Goal: Information Seeking & Learning: Check status

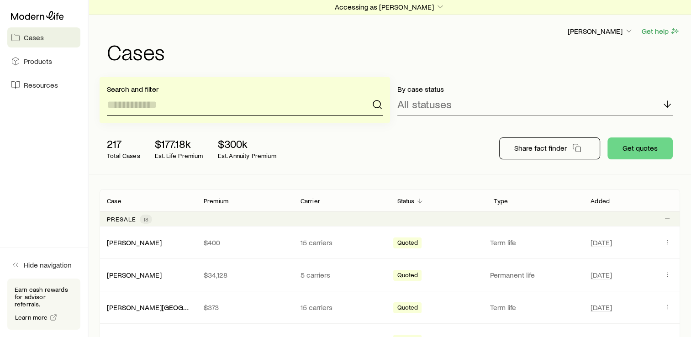
click at [190, 96] on input at bounding box center [245, 105] width 276 height 22
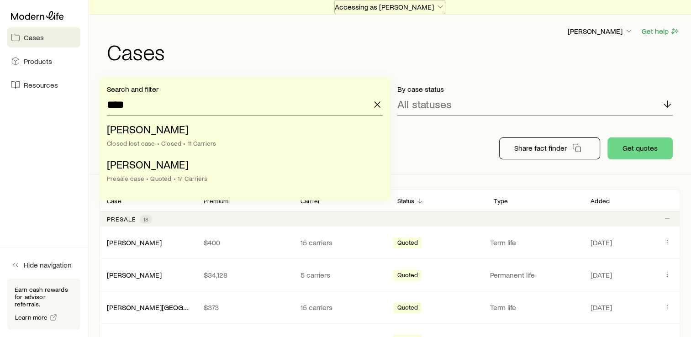
click at [412, 11] on button "Accessing as [PERSON_NAME]" at bounding box center [389, 7] width 111 height 14
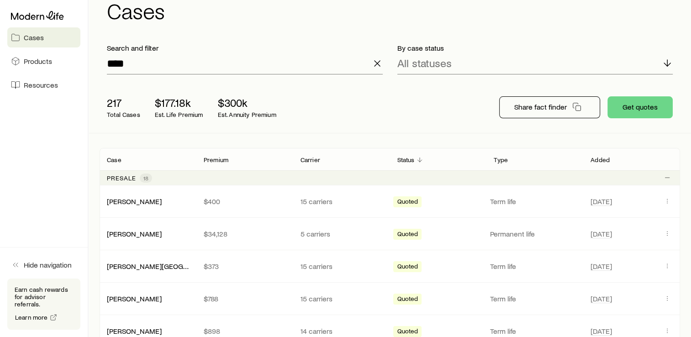
scroll to position [14, 0]
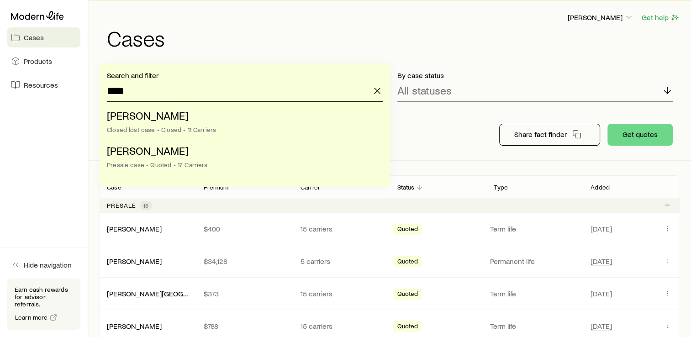
click at [219, 93] on input "****" at bounding box center [245, 91] width 276 height 22
click at [239, 114] on li "[PERSON_NAME] lost case • Closed • 11 Carriers" at bounding box center [242, 122] width 270 height 35
type input "**********"
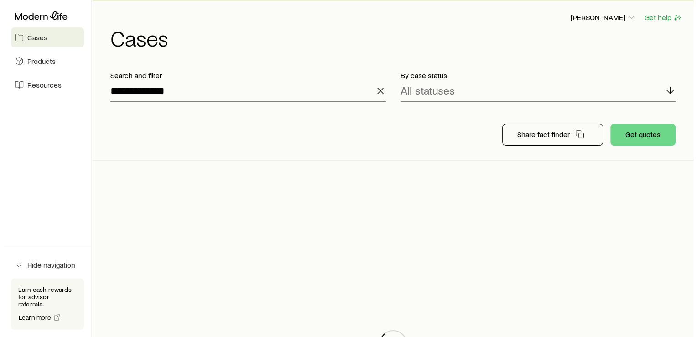
scroll to position [0, 0]
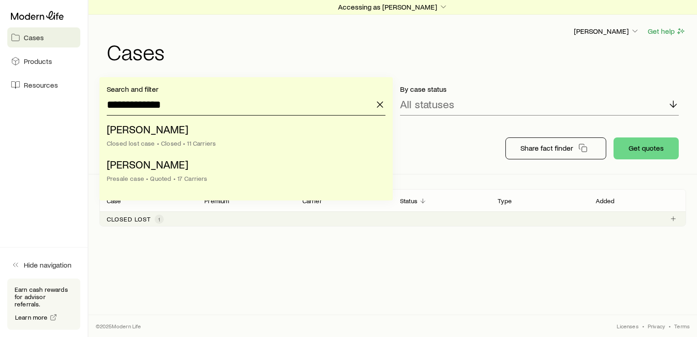
click at [212, 103] on input "**********" at bounding box center [246, 105] width 279 height 22
click at [210, 175] on div "Presale case • Quoted • 17 Carriers" at bounding box center [243, 178] width 273 height 7
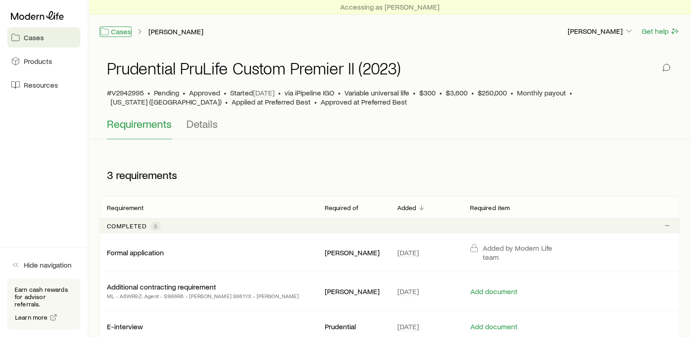
click at [130, 31] on link "Cases" at bounding box center [115, 31] width 32 height 10
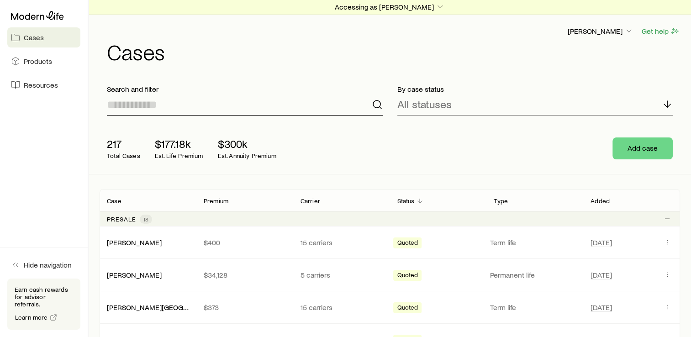
click at [192, 107] on input at bounding box center [245, 105] width 276 height 22
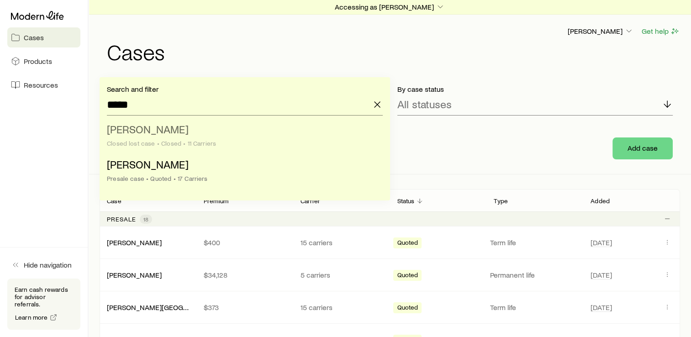
click at [204, 138] on li "[PERSON_NAME] lost case • Closed • 11 Carriers" at bounding box center [242, 136] width 270 height 35
type input "**********"
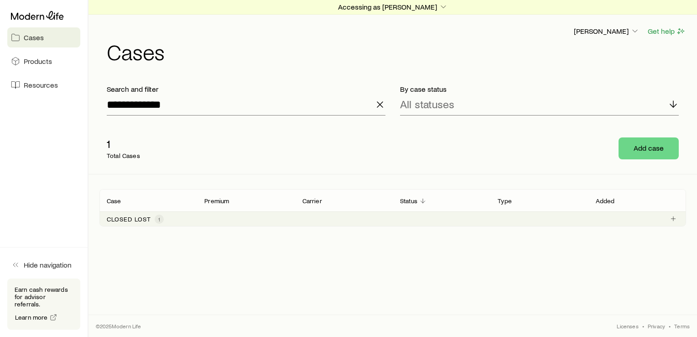
click at [232, 215] on div "Closed lost 1" at bounding box center [392, 218] width 587 height 15
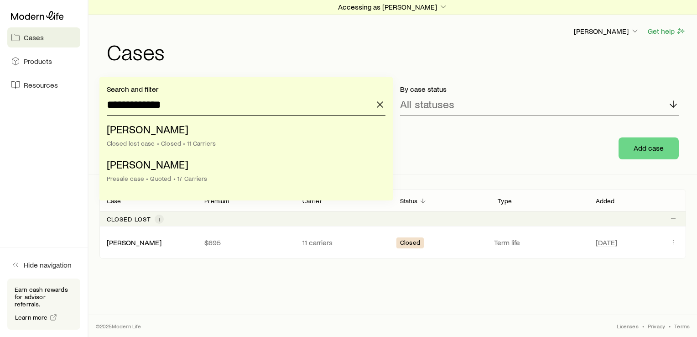
click at [217, 112] on input "**********" at bounding box center [246, 105] width 279 height 22
click at [174, 175] on div "Presale case • Quoted • 17 Carriers" at bounding box center [243, 178] width 273 height 7
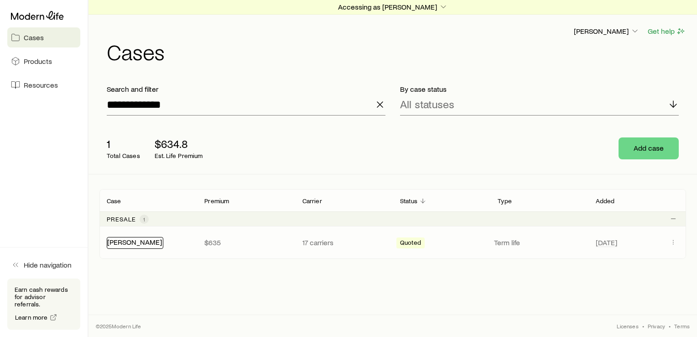
click at [146, 241] on link "[PERSON_NAME]" at bounding box center [134, 241] width 55 height 9
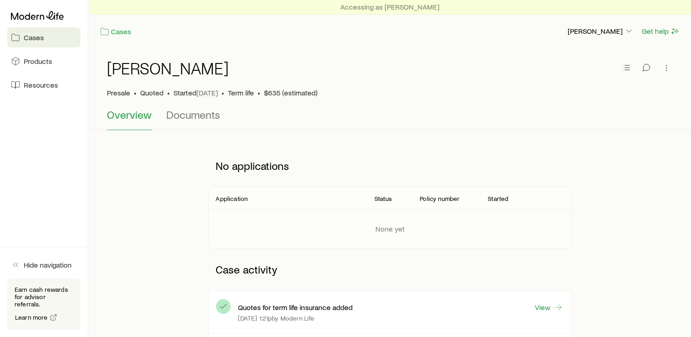
click at [306, 234] on div "None yet" at bounding box center [389, 228] width 377 height 39
click at [179, 117] on span "Documents" at bounding box center [193, 114] width 54 height 13
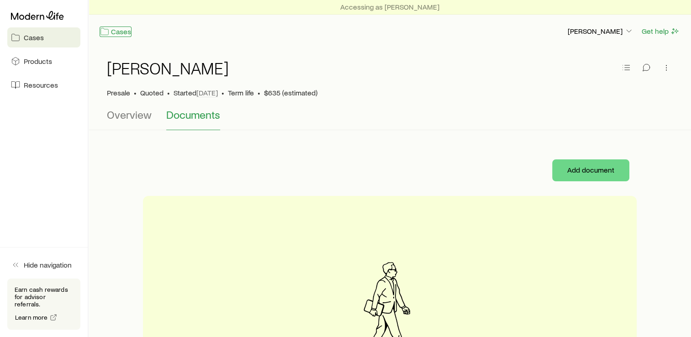
click at [120, 32] on link "Cases" at bounding box center [115, 31] width 32 height 10
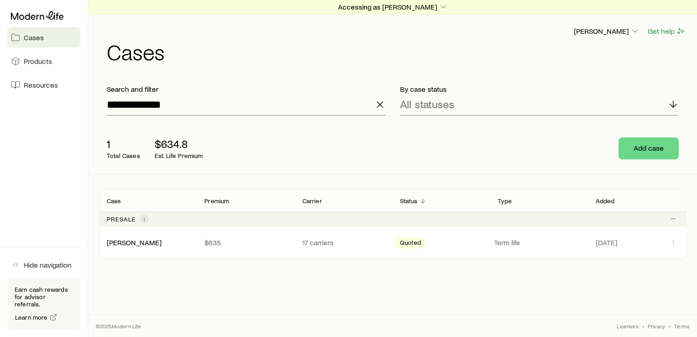
click at [376, 106] on icon "button" at bounding box center [380, 104] width 11 height 11
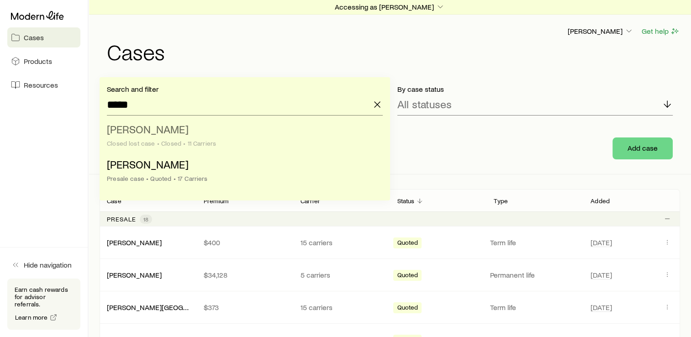
click at [182, 138] on li "[PERSON_NAME] lost case • Closed • 11 Carriers" at bounding box center [242, 136] width 270 height 35
type input "**********"
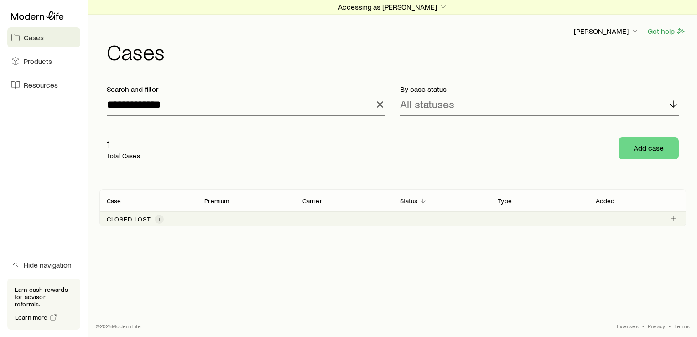
click at [281, 224] on div "Closed lost 1" at bounding box center [392, 218] width 587 height 15
click at [130, 246] on div "[PERSON_NAME]" at bounding box center [135, 243] width 57 height 12
click at [133, 243] on link "[PERSON_NAME]" at bounding box center [134, 241] width 55 height 9
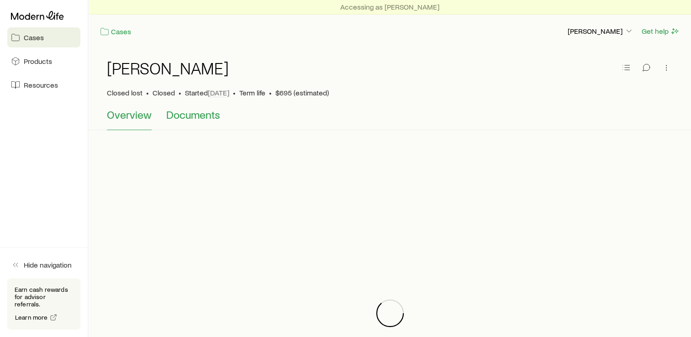
click at [202, 120] on span "Documents" at bounding box center [193, 114] width 54 height 13
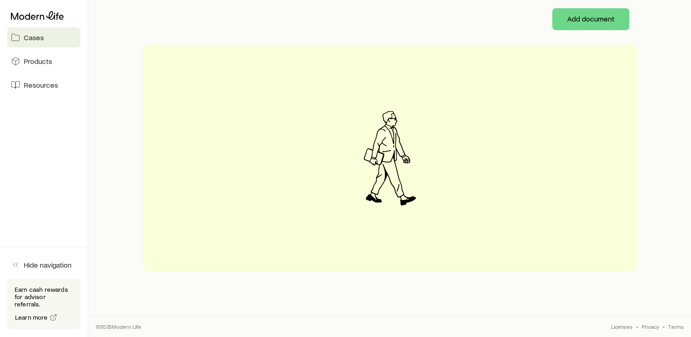
scroll to position [151, 0]
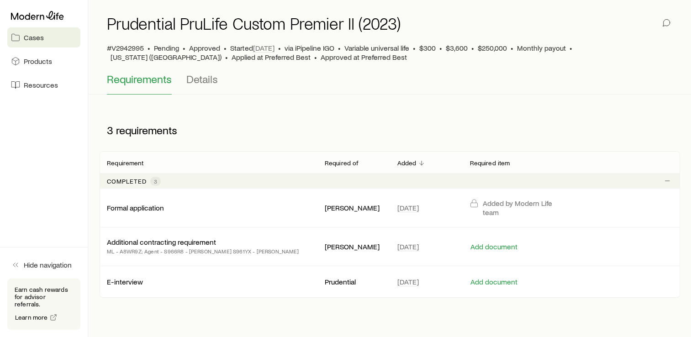
scroll to position [71, 0]
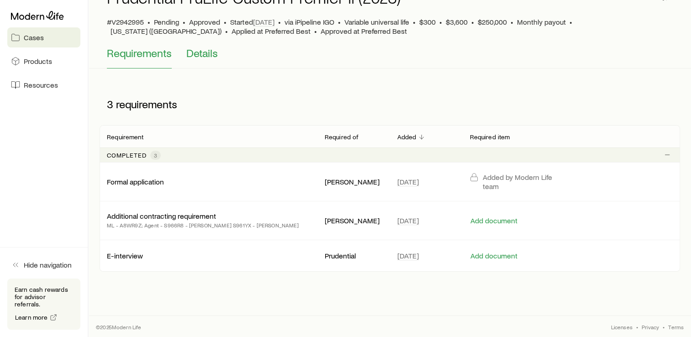
click at [195, 64] on button "Details" at bounding box center [201, 58] width 31 height 22
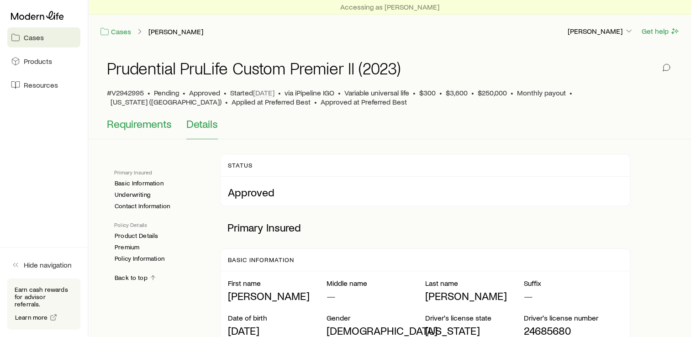
click at [152, 131] on button "Requirements" at bounding box center [139, 128] width 65 height 22
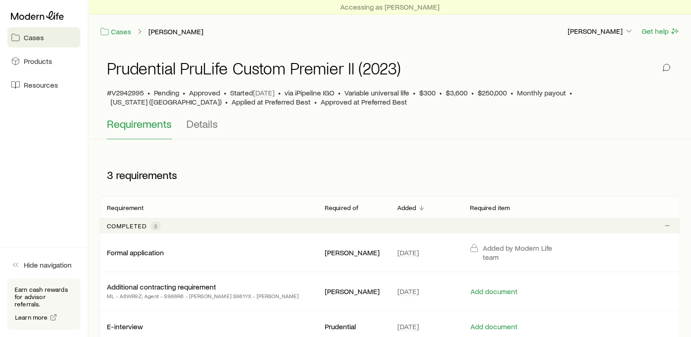
scroll to position [71, 0]
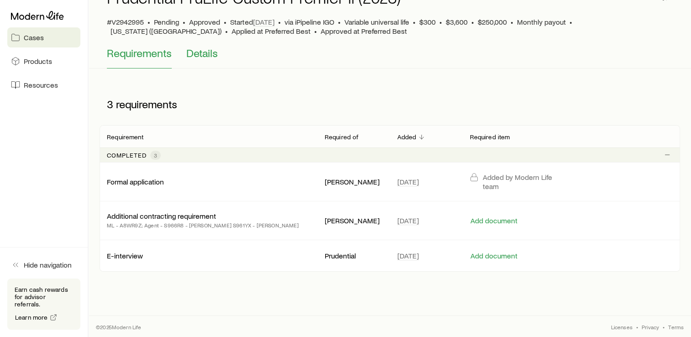
click at [198, 59] on button "Details" at bounding box center [201, 58] width 31 height 22
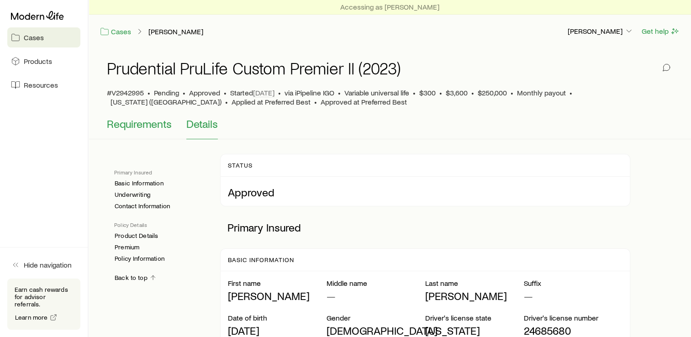
click at [152, 123] on span "Requirements" at bounding box center [139, 123] width 65 height 13
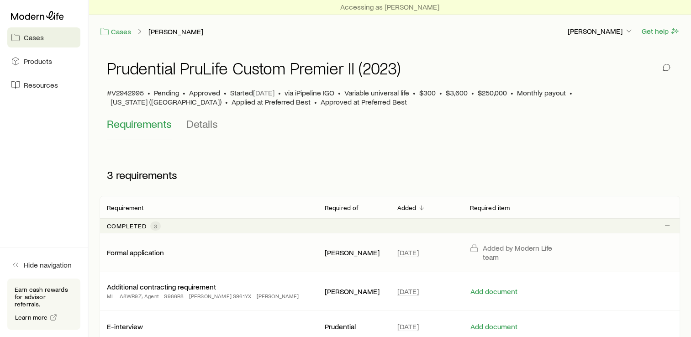
scroll to position [71, 0]
